Goal: Find specific page/section

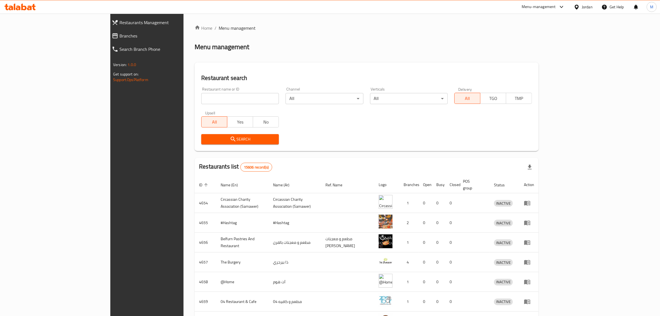
click at [585, 7] on div "Jordan" at bounding box center [587, 7] width 11 height 6
click at [545, 141] on div "[GEOGRAPHIC_DATA]" at bounding box center [532, 145] width 45 height 13
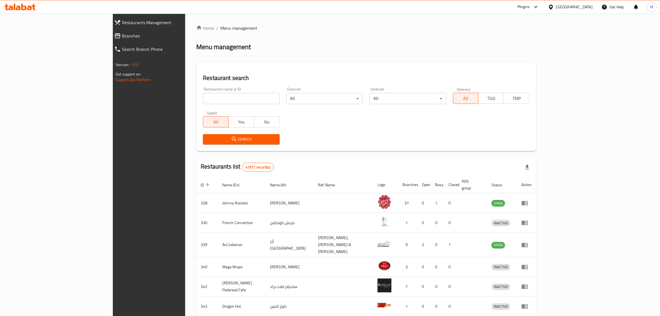
click at [203, 102] on input "search" at bounding box center [241, 98] width 77 height 11
paste input "775576"
type input "775576"
click at [207, 141] on span "Search" at bounding box center [241, 139] width 68 height 7
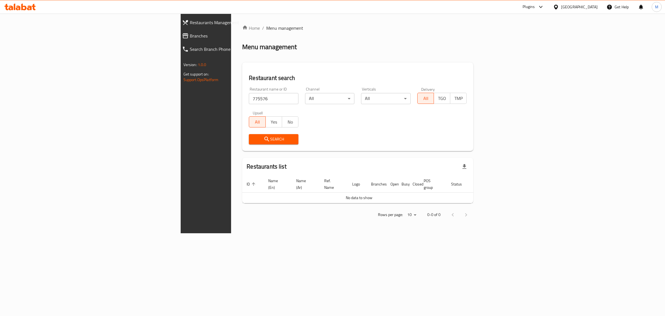
click at [190, 38] on span "Branches" at bounding box center [239, 35] width 98 height 7
